Goal: Navigation & Orientation: Find specific page/section

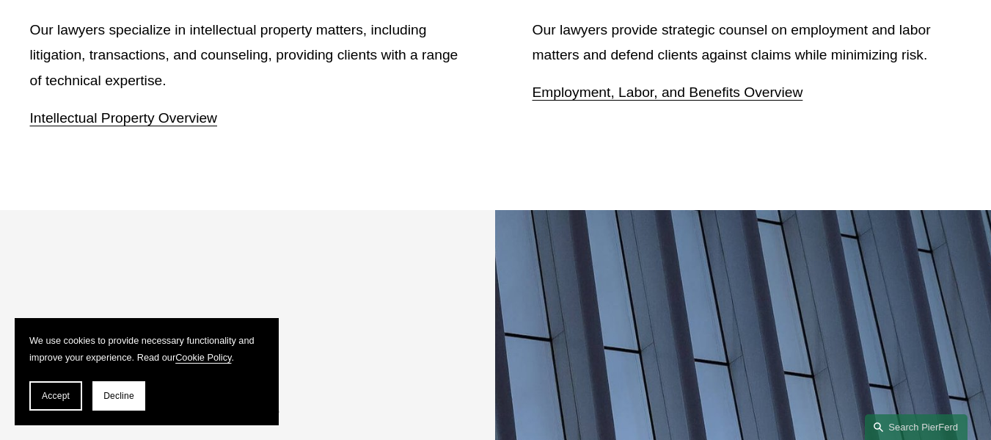
scroll to position [2055, 0]
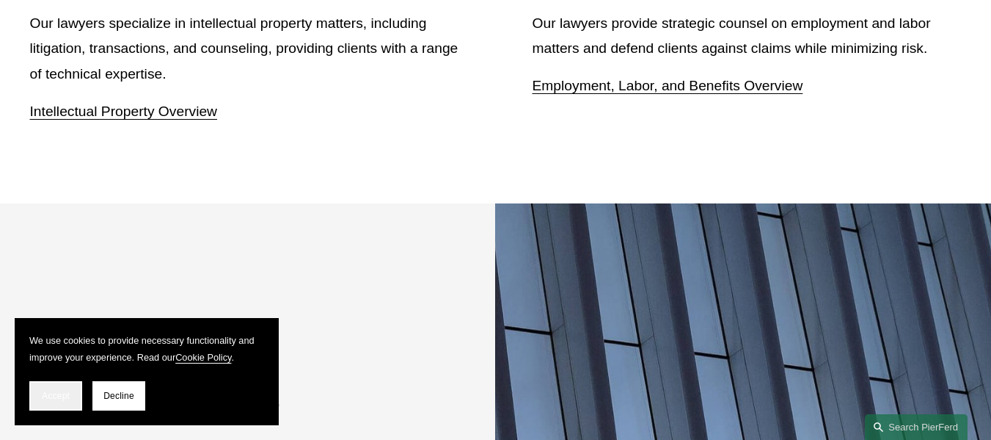
click at [61, 396] on span "Accept" at bounding box center [56, 395] width 28 height 10
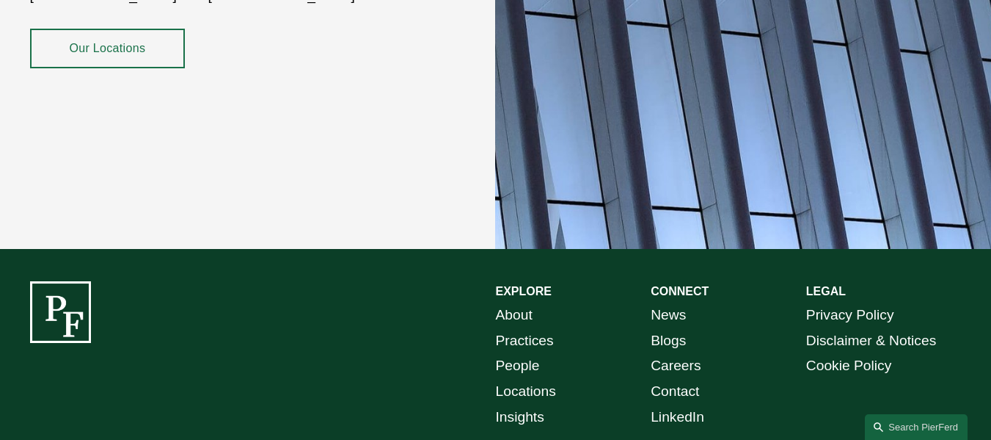
scroll to position [2568, 0]
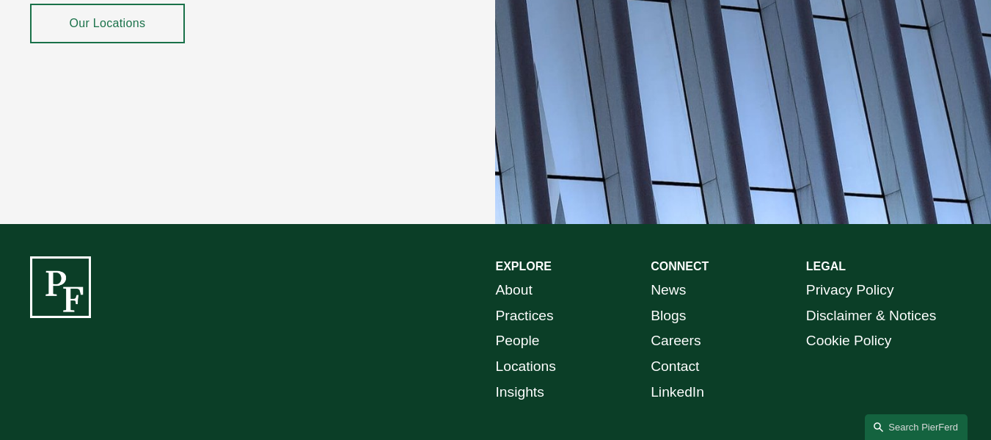
click at [504, 310] on link "Practices" at bounding box center [525, 316] width 58 height 26
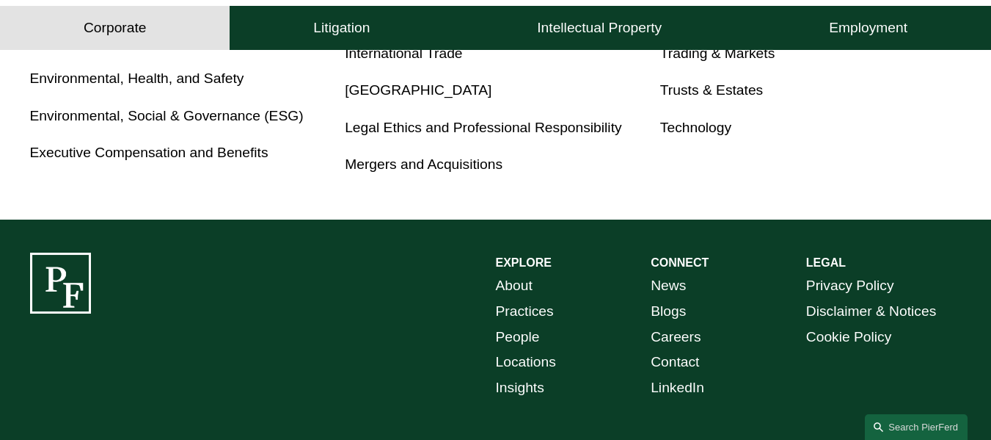
scroll to position [1115, 0]
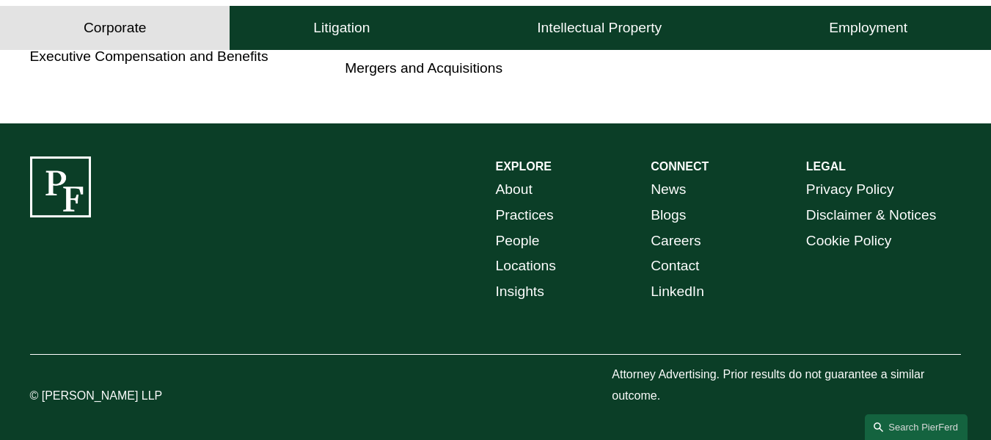
click at [526, 260] on link "Locations" at bounding box center [526, 266] width 60 height 26
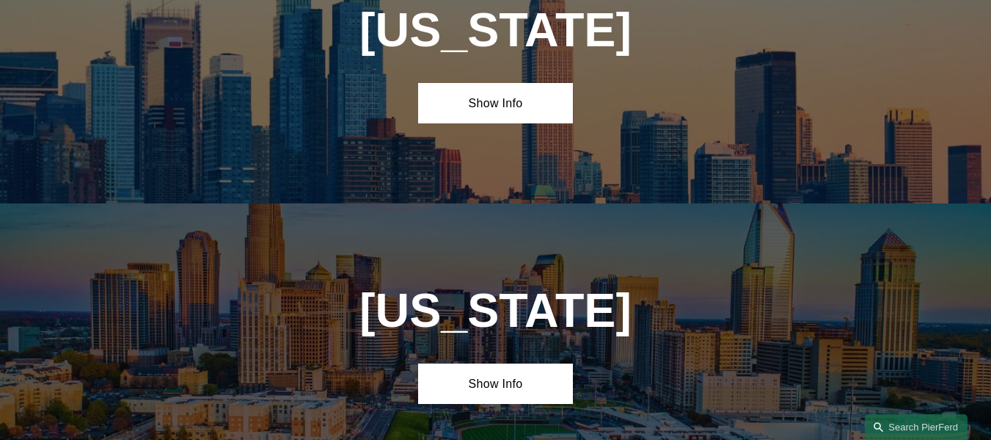
scroll to position [3669, 0]
